Goal: Book appointment/travel/reservation

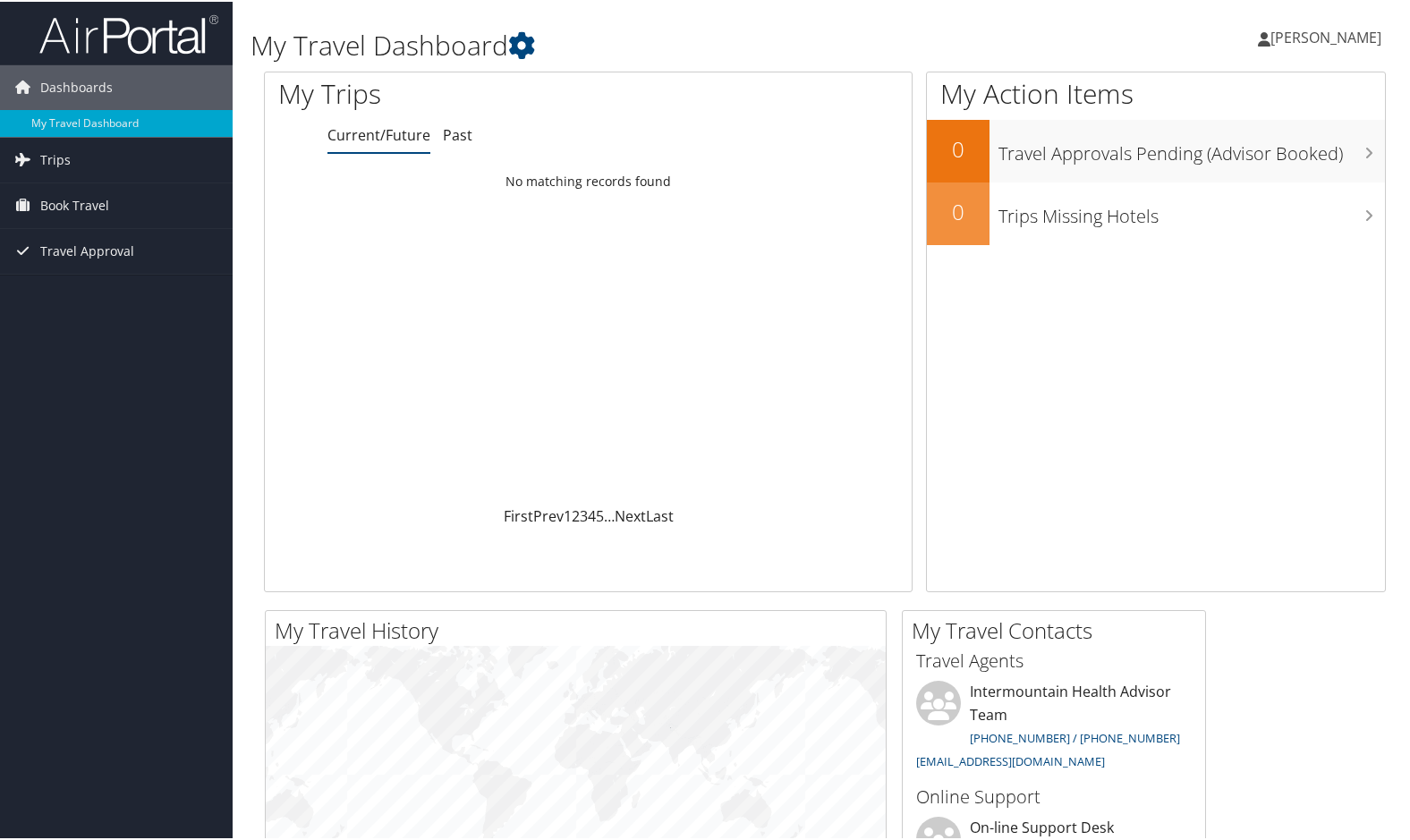
click at [1302, 34] on span "[PERSON_NAME]" at bounding box center [1326, 35] width 111 height 19
click at [86, 212] on span "Book Travel" at bounding box center [74, 203] width 69 height 45
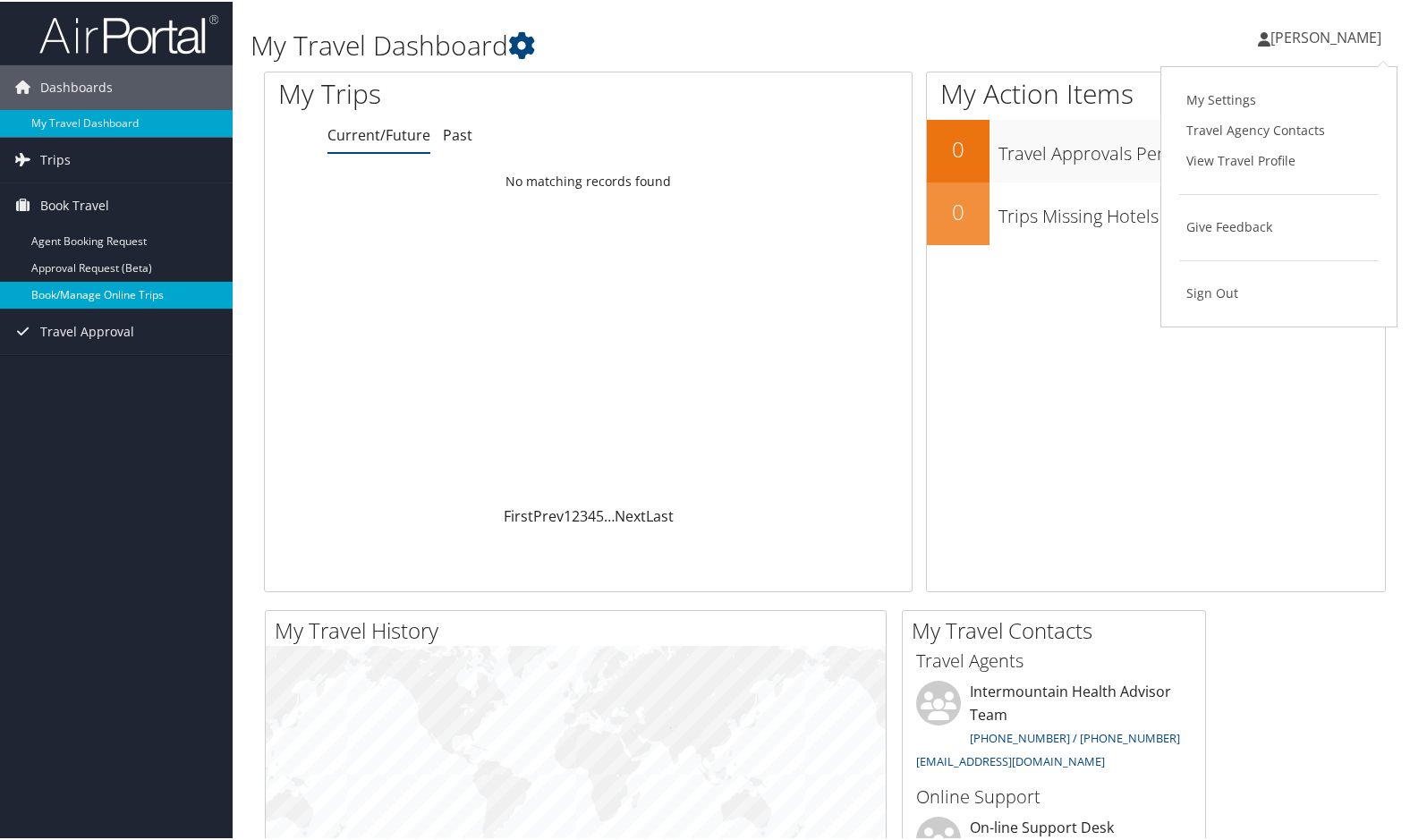
click at [82, 292] on link "Book/Manage Online Trips" at bounding box center [116, 293] width 233 height 27
